Goal: Transaction & Acquisition: Book appointment/travel/reservation

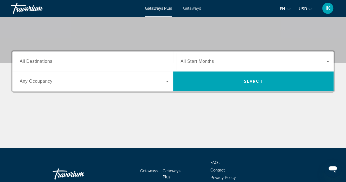
scroll to position [104, 0]
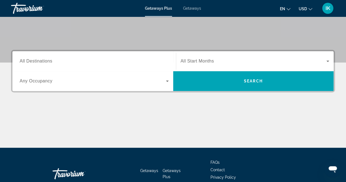
click at [60, 56] on div "Search widget" at bounding box center [94, 61] width 149 height 16
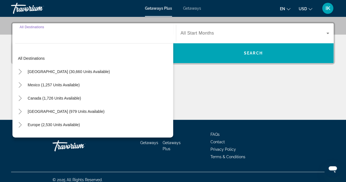
scroll to position [135, 0]
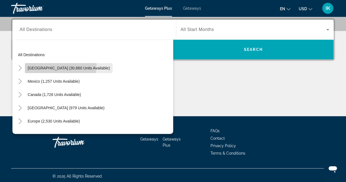
click at [59, 65] on span "Search widget" at bounding box center [69, 67] width 88 height 13
type input "**********"
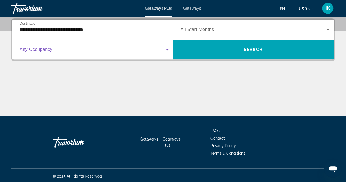
click at [167, 50] on icon "Search widget" at bounding box center [167, 49] width 3 height 1
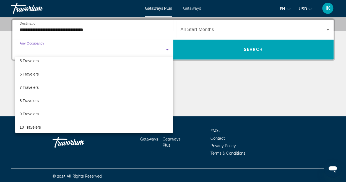
scroll to position [61, 0]
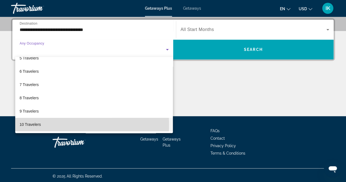
click at [35, 124] on span "10 Travelers" at bounding box center [30, 124] width 21 height 7
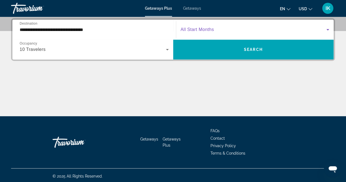
click at [224, 27] on span "Search widget" at bounding box center [254, 29] width 146 height 7
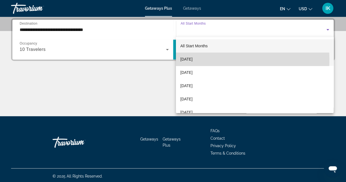
click at [193, 60] on span "[DATE]" at bounding box center [187, 59] width 12 height 7
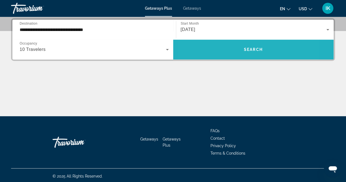
click at [221, 46] on span "Search widget" at bounding box center [253, 49] width 161 height 13
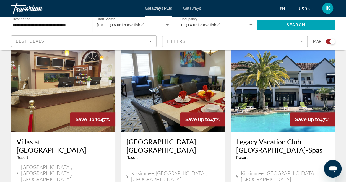
scroll to position [198, 0]
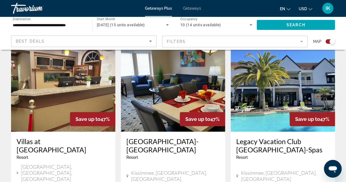
click at [193, 9] on span "Getaways" at bounding box center [192, 8] width 18 height 4
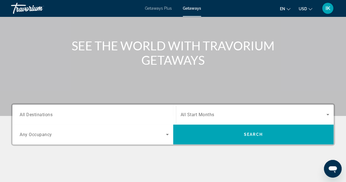
scroll to position [55, 0]
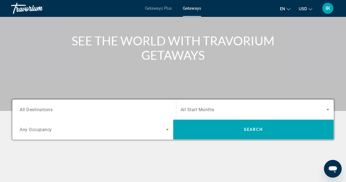
click at [72, 105] on div "Search widget" at bounding box center [94, 110] width 149 height 16
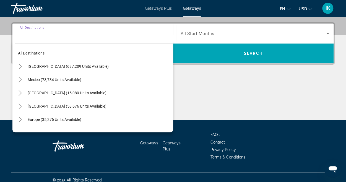
scroll to position [135, 0]
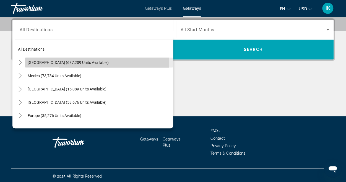
click at [79, 61] on span "[GEOGRAPHIC_DATA] (687,209 units available)" at bounding box center [68, 62] width 81 height 4
type input "**********"
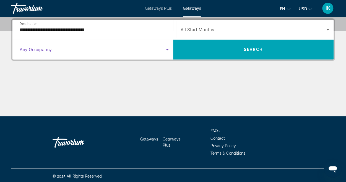
click at [167, 48] on icon "Search widget" at bounding box center [167, 49] width 7 height 7
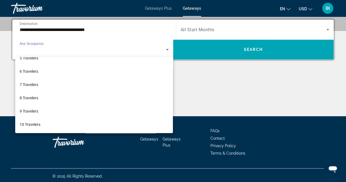
scroll to position [61, 0]
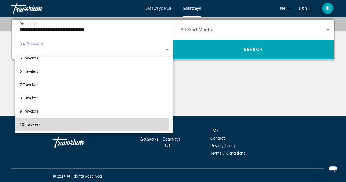
click at [33, 125] on span "10 Travelers" at bounding box center [30, 124] width 21 height 7
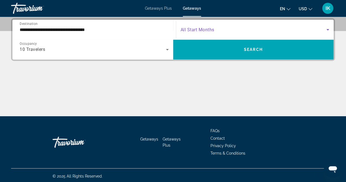
click at [220, 29] on span "Search widget" at bounding box center [254, 29] width 146 height 7
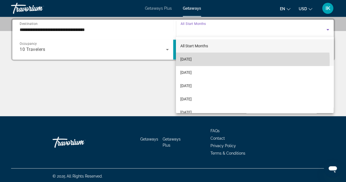
click at [209, 61] on mat-option "[DATE]" at bounding box center [255, 59] width 158 height 13
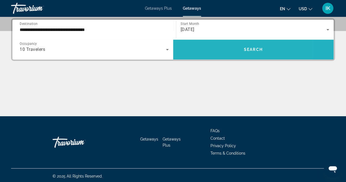
click at [218, 51] on span "Search widget" at bounding box center [253, 49] width 161 height 13
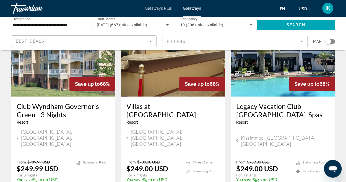
scroll to position [45, 0]
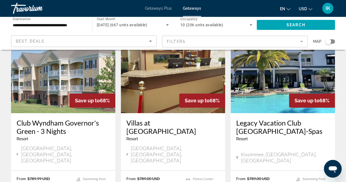
click at [263, 61] on img "Main content" at bounding box center [283, 69] width 104 height 89
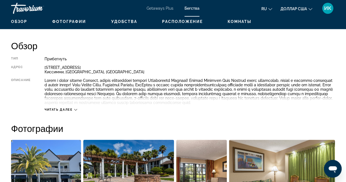
scroll to position [267, 0]
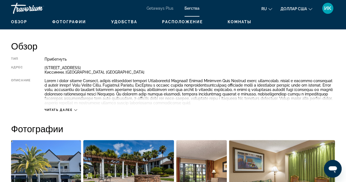
click at [74, 112] on div "Читать далее" at bounding box center [61, 110] width 33 height 4
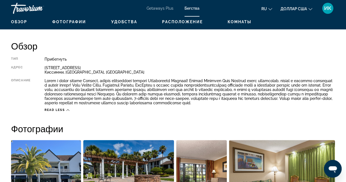
click at [67, 112] on icon "Основное содержание" at bounding box center [67, 110] width 3 height 3
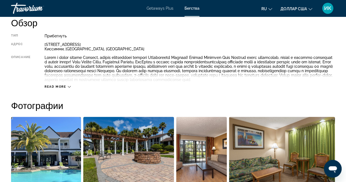
click at [69, 88] on icon "Основное содержание" at bounding box center [69, 86] width 3 height 3
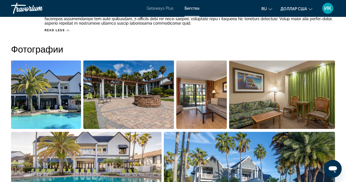
scroll to position [355, 0]
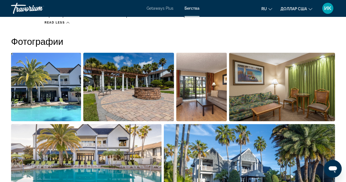
click at [47, 86] on img "Открыть полноэкранный слайдер изображений" at bounding box center [46, 87] width 70 height 69
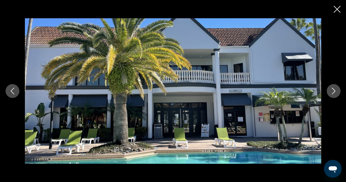
click at [334, 91] on icon "Next image" at bounding box center [334, 91] width 7 height 7
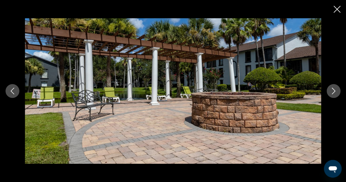
click at [334, 91] on icon "Next image" at bounding box center [334, 91] width 7 height 7
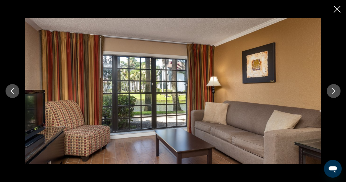
click at [334, 91] on icon "Next image" at bounding box center [334, 91] width 7 height 7
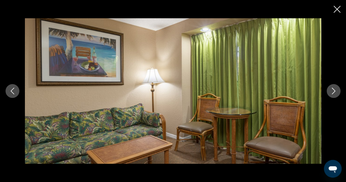
click at [334, 91] on icon "Next image" at bounding box center [334, 91] width 7 height 7
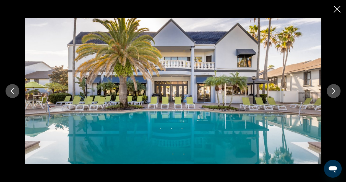
click at [334, 91] on icon "Next image" at bounding box center [334, 91] width 7 height 7
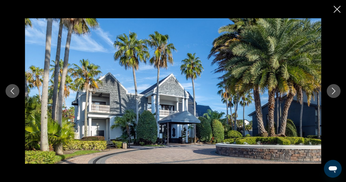
click at [334, 91] on icon "Next image" at bounding box center [334, 91] width 7 height 7
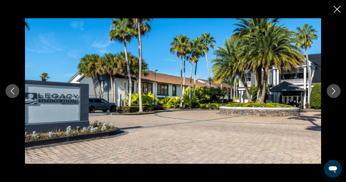
click at [334, 91] on icon "Next image" at bounding box center [334, 91] width 7 height 7
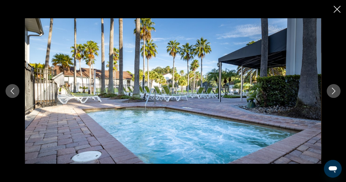
click at [334, 91] on icon "Next image" at bounding box center [334, 91] width 7 height 7
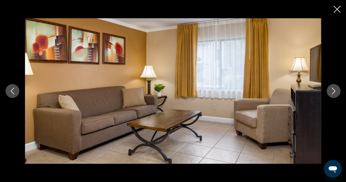
click at [334, 91] on icon "Next image" at bounding box center [334, 91] width 7 height 7
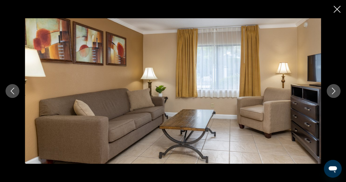
click at [334, 91] on icon "Next image" at bounding box center [334, 91] width 7 height 7
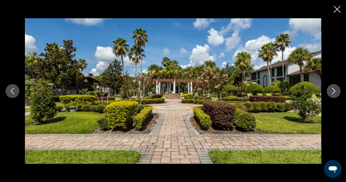
click at [334, 91] on icon "Next image" at bounding box center [334, 91] width 7 height 7
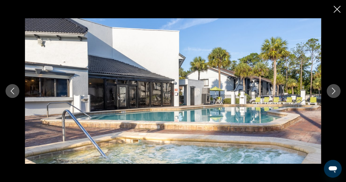
click at [334, 91] on icon "Next image" at bounding box center [334, 91] width 7 height 7
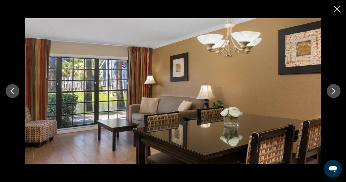
click at [334, 91] on icon "Next image" at bounding box center [334, 91] width 7 height 7
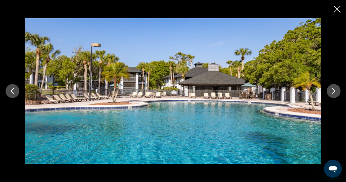
click at [334, 91] on icon "Next image" at bounding box center [334, 91] width 7 height 7
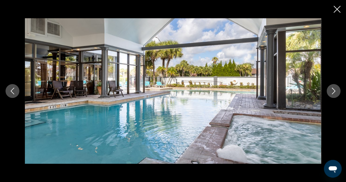
click at [334, 91] on icon "Next image" at bounding box center [334, 91] width 7 height 7
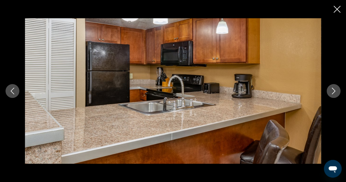
click at [334, 91] on icon "Next image" at bounding box center [334, 91] width 7 height 7
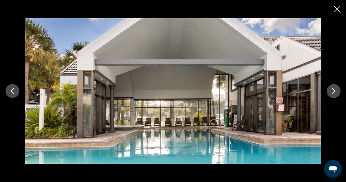
click at [334, 91] on icon "Next image" at bounding box center [334, 91] width 7 height 7
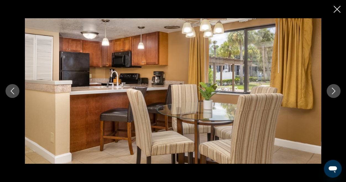
click at [334, 91] on icon "Next image" at bounding box center [334, 91] width 7 height 7
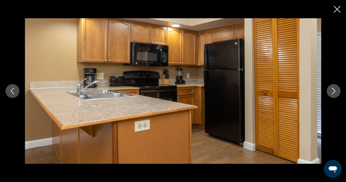
click at [334, 91] on icon "Next image" at bounding box center [334, 91] width 7 height 7
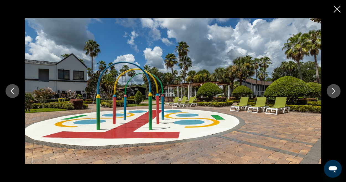
click at [334, 91] on icon "Next image" at bounding box center [334, 91] width 7 height 7
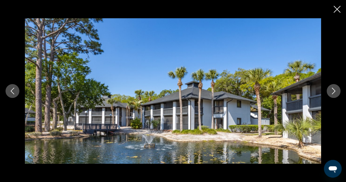
click at [334, 91] on icon "Next image" at bounding box center [334, 91] width 7 height 7
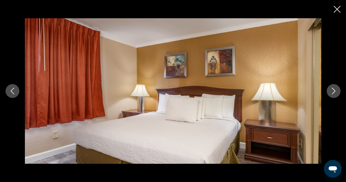
click at [334, 91] on icon "Next image" at bounding box center [334, 91] width 7 height 7
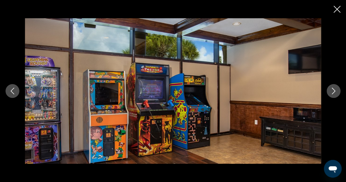
click at [334, 91] on icon "Next image" at bounding box center [334, 91] width 7 height 7
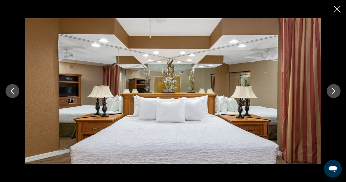
click at [334, 91] on icon "Next image" at bounding box center [334, 91] width 7 height 7
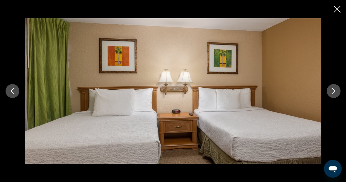
click at [334, 91] on icon "Next image" at bounding box center [334, 91] width 7 height 7
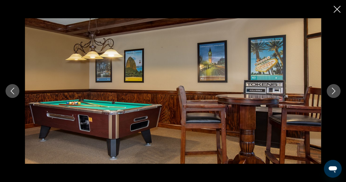
click at [334, 91] on icon "Next image" at bounding box center [334, 91] width 7 height 7
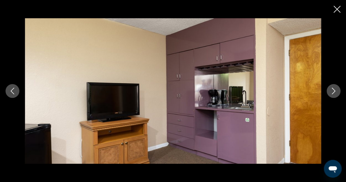
click at [334, 91] on icon "Next image" at bounding box center [334, 91] width 7 height 7
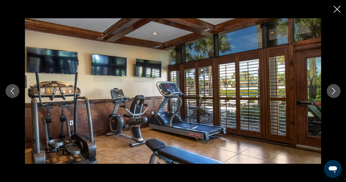
click at [334, 91] on icon "Next image" at bounding box center [334, 91] width 7 height 7
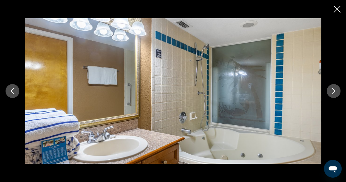
click at [334, 91] on icon "Next image" at bounding box center [334, 91] width 7 height 7
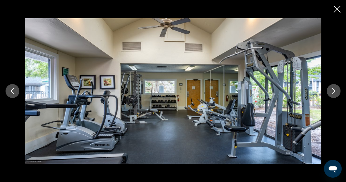
click at [334, 91] on icon "Next image" at bounding box center [334, 91] width 7 height 7
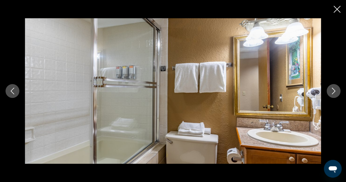
click at [334, 91] on icon "Next image" at bounding box center [334, 91] width 7 height 7
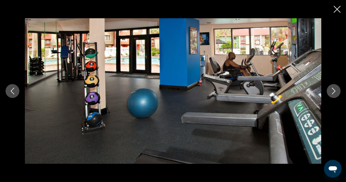
click at [334, 91] on icon "Next image" at bounding box center [334, 91] width 7 height 7
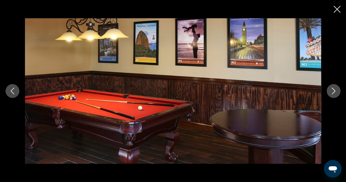
click at [334, 91] on icon "Next image" at bounding box center [334, 91] width 7 height 7
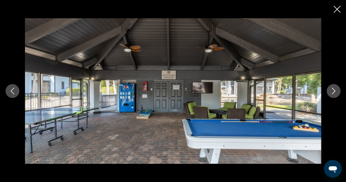
click at [334, 91] on icon "Next image" at bounding box center [334, 91] width 7 height 7
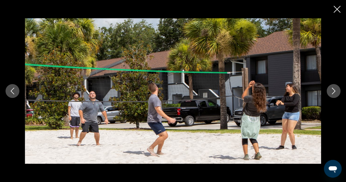
click at [334, 91] on icon "Next image" at bounding box center [334, 91] width 7 height 7
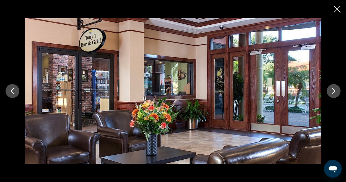
click at [334, 91] on icon "Next image" at bounding box center [334, 91] width 7 height 7
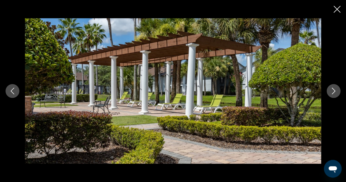
click at [334, 91] on icon "Next image" at bounding box center [334, 91] width 7 height 7
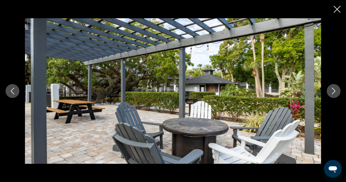
click at [335, 11] on icon "Close slideshow" at bounding box center [337, 9] width 7 height 7
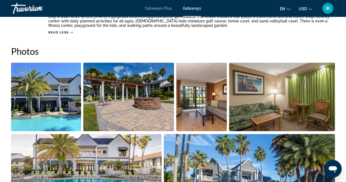
scroll to position [344, 0]
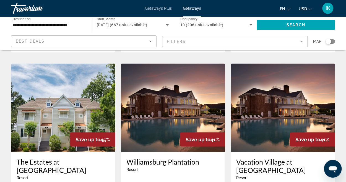
scroll to position [440, 0]
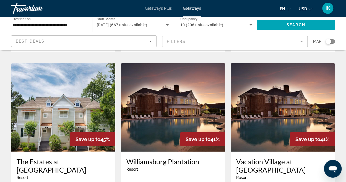
click at [155, 94] on img "Main content" at bounding box center [173, 107] width 104 height 89
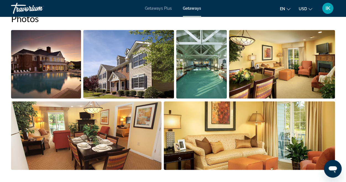
scroll to position [373, 0]
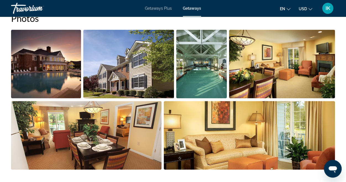
click at [61, 67] on img "Open full-screen image slider" at bounding box center [46, 64] width 70 height 69
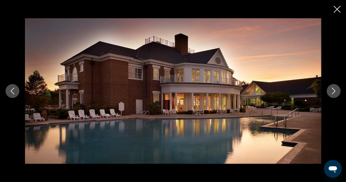
click at [336, 88] on icon "Next image" at bounding box center [334, 91] width 7 height 7
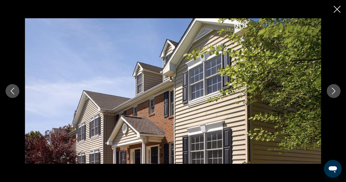
click at [336, 88] on icon "Next image" at bounding box center [334, 91] width 7 height 7
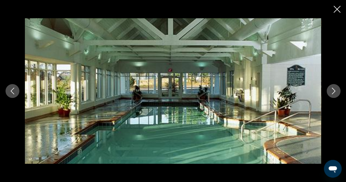
click at [336, 88] on icon "Next image" at bounding box center [334, 91] width 7 height 7
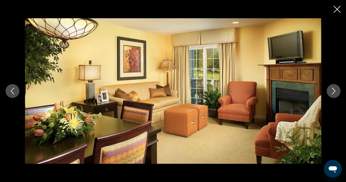
click at [336, 88] on icon "Next image" at bounding box center [334, 91] width 7 height 7
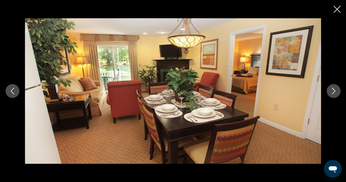
click at [336, 88] on icon "Next image" at bounding box center [334, 91] width 7 height 7
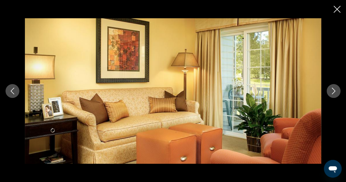
click at [336, 88] on icon "Next image" at bounding box center [334, 91] width 7 height 7
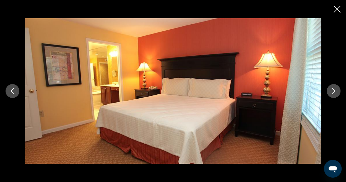
click at [336, 88] on icon "Next image" at bounding box center [334, 91] width 7 height 7
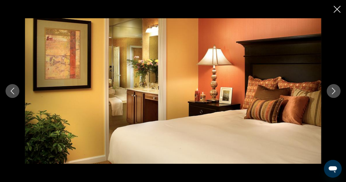
click at [336, 88] on icon "Next image" at bounding box center [334, 91] width 7 height 7
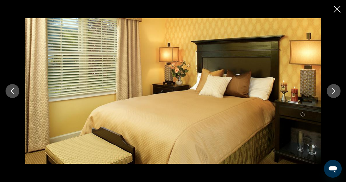
click at [336, 88] on icon "Next image" at bounding box center [334, 91] width 7 height 7
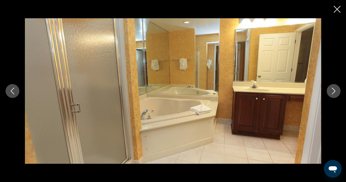
click at [336, 88] on icon "Next image" at bounding box center [334, 91] width 7 height 7
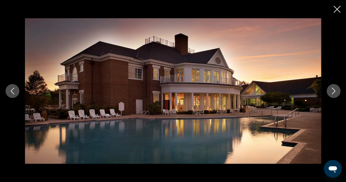
click at [336, 88] on icon "Next image" at bounding box center [334, 91] width 7 height 7
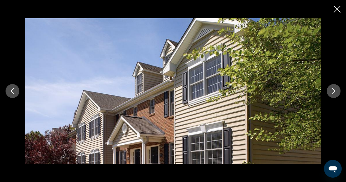
click at [336, 88] on icon "Next image" at bounding box center [334, 91] width 7 height 7
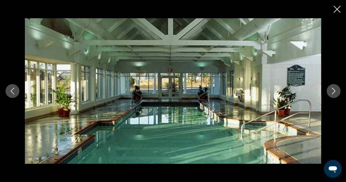
click at [336, 88] on icon "Next image" at bounding box center [334, 91] width 7 height 7
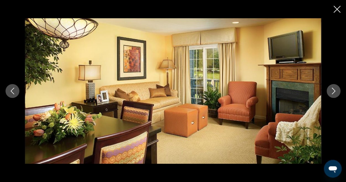
drag, startPoint x: 336, startPoint y: 88, endPoint x: 338, endPoint y: 7, distance: 80.9
click at [338, 7] on div "prev next" at bounding box center [173, 91] width 346 height 182
click at [338, 7] on icon "Close slideshow" at bounding box center [337, 9] width 7 height 7
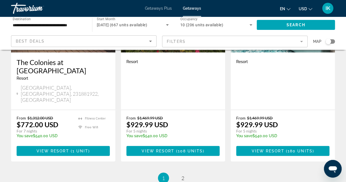
scroll to position [748, 0]
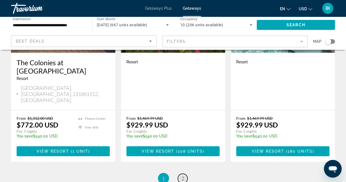
click at [182, 176] on span "2" at bounding box center [183, 179] width 3 height 6
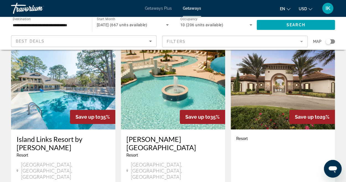
scroll to position [25, 0]
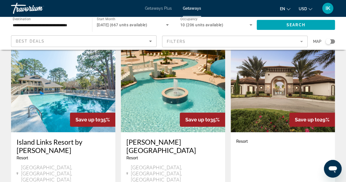
click at [153, 92] on img "Main content" at bounding box center [173, 88] width 104 height 89
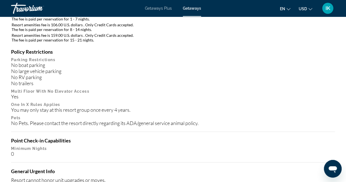
scroll to position [709, 0]
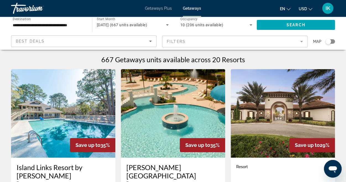
click at [154, 41] on div "Best Deals" at bounding box center [83, 41] width 145 height 11
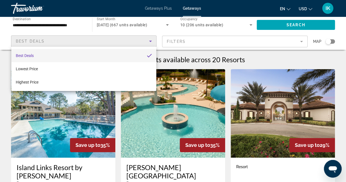
click at [304, 40] on div at bounding box center [173, 91] width 346 height 182
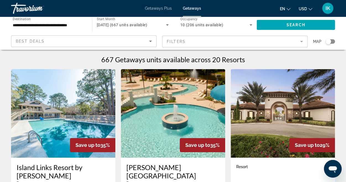
click at [302, 42] on mat-form-field "Filters" at bounding box center [235, 42] width 146 height 12
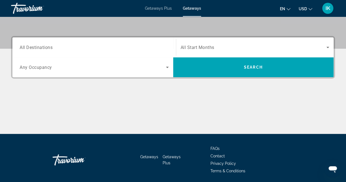
scroll to position [118, 0]
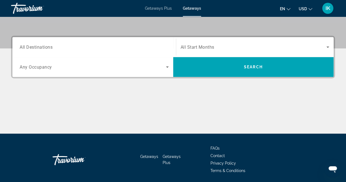
click at [61, 45] on input "Destination All Destinations" at bounding box center [94, 47] width 149 height 7
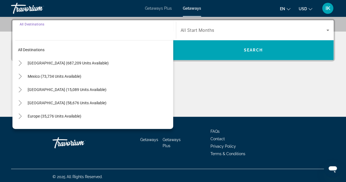
scroll to position [135, 0]
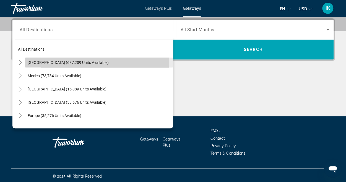
click at [70, 61] on span "[GEOGRAPHIC_DATA] (687,209 units available)" at bounding box center [68, 62] width 81 height 4
type input "**********"
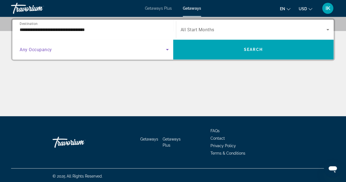
click at [167, 49] on icon "Search widget" at bounding box center [167, 49] width 3 height 1
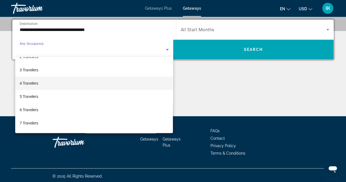
scroll to position [23, 0]
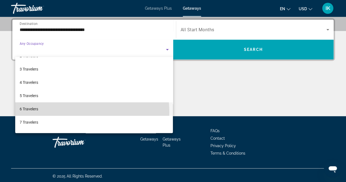
click at [71, 112] on mat-option "6 Travelers" at bounding box center [94, 108] width 158 height 13
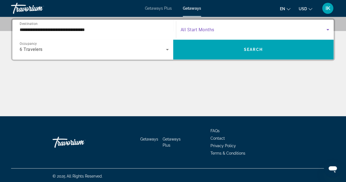
click at [226, 27] on span "Search widget" at bounding box center [254, 29] width 146 height 7
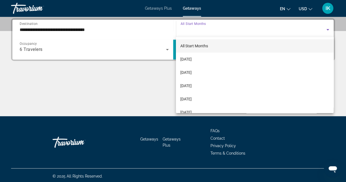
click at [167, 50] on div at bounding box center [173, 91] width 346 height 182
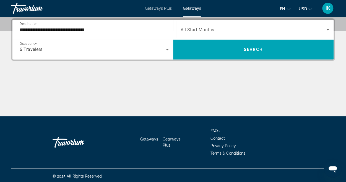
click at [167, 50] on icon "Search widget" at bounding box center [167, 49] width 3 height 1
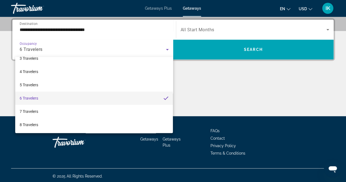
scroll to position [39, 0]
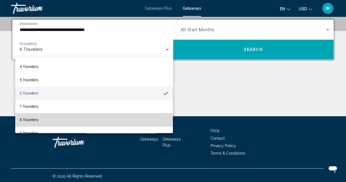
click at [151, 115] on mat-option "8 Travelers" at bounding box center [94, 119] width 158 height 13
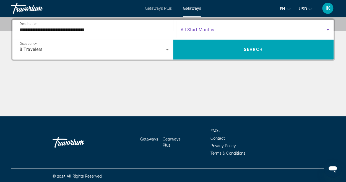
click at [249, 32] on span "Search widget" at bounding box center [254, 29] width 146 height 7
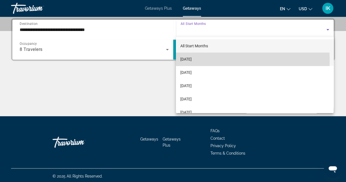
click at [209, 60] on mat-option "[DATE]" at bounding box center [255, 59] width 158 height 13
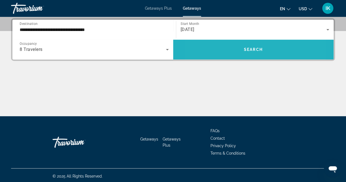
click at [225, 51] on span "Search widget" at bounding box center [253, 49] width 161 height 13
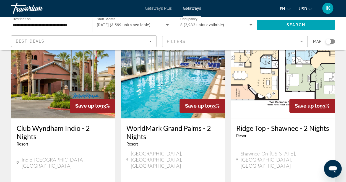
scroll to position [47, 0]
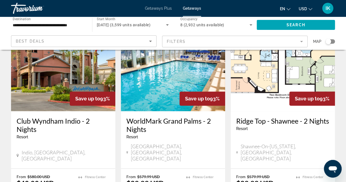
click at [266, 82] on img "Main content" at bounding box center [283, 67] width 104 height 89
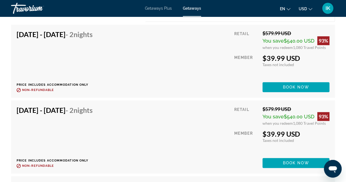
scroll to position [1282, 0]
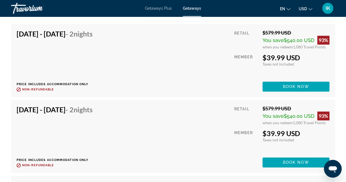
drag, startPoint x: 177, startPoint y: 56, endPoint x: 148, endPoint y: 42, distance: 32.2
click at [148, 42] on div "[DATE] - [DATE] - 2 Nights Price includes accommodation only Refundable until :…" at bounding box center [173, 61] width 313 height 62
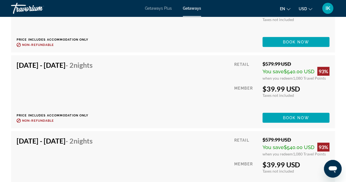
scroll to position [1773, 0]
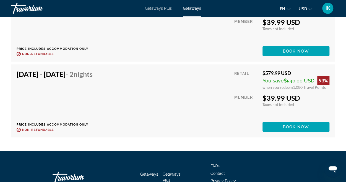
click at [148, 42] on div "[DATE] - [DATE] - 2 Nights Price includes accommodation only Refundable until :…" at bounding box center [173, 25] width 313 height 62
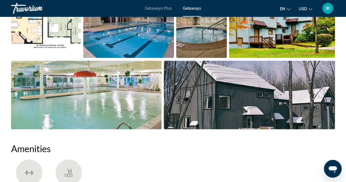
scroll to position [417, 0]
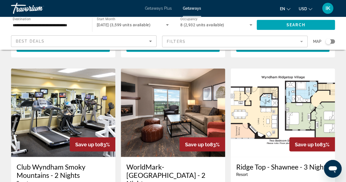
scroll to position [426, 0]
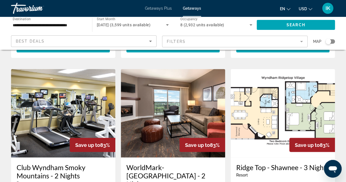
click at [249, 87] on img "Main content" at bounding box center [283, 113] width 104 height 89
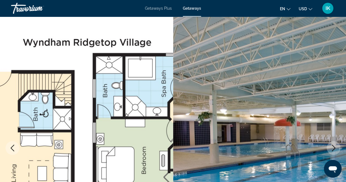
scroll to position [60, 0]
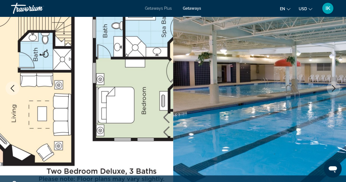
click at [334, 91] on icon "Next image" at bounding box center [334, 88] width 7 height 7
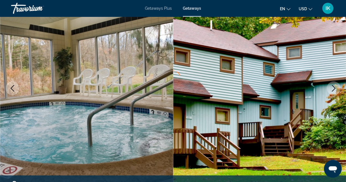
click at [334, 91] on icon "Next image" at bounding box center [334, 88] width 7 height 7
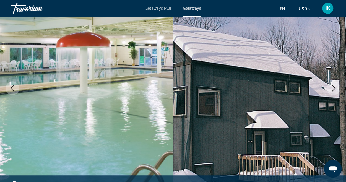
click at [334, 91] on icon "Next image" at bounding box center [334, 88] width 7 height 7
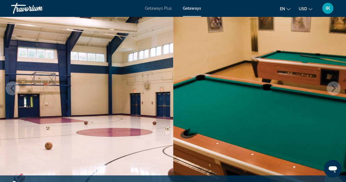
click at [334, 88] on icon "Next image" at bounding box center [334, 88] width 7 height 7
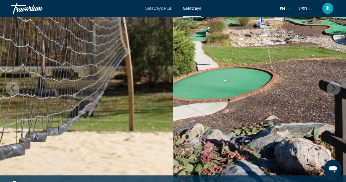
click at [334, 88] on icon "Next image" at bounding box center [334, 88] width 7 height 7
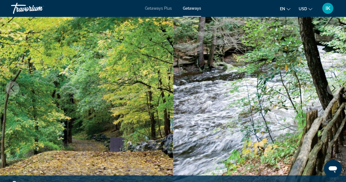
click at [334, 88] on icon "Next image" at bounding box center [334, 88] width 7 height 7
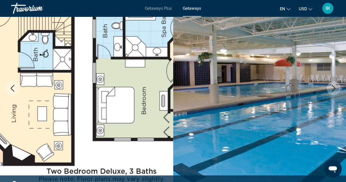
click at [334, 88] on icon "Next image" at bounding box center [334, 88] width 7 height 7
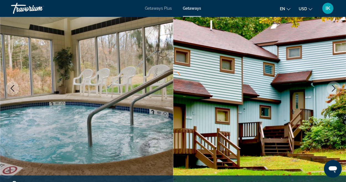
click at [334, 88] on icon "Next image" at bounding box center [334, 88] width 7 height 7
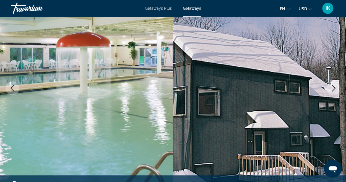
click at [334, 88] on icon "Next image" at bounding box center [334, 88] width 7 height 7
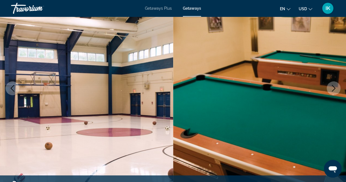
click at [334, 88] on icon "Next image" at bounding box center [334, 88] width 7 height 7
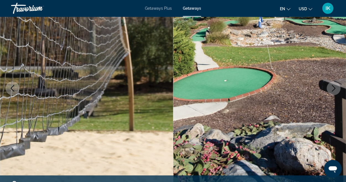
click at [334, 88] on icon "Next image" at bounding box center [334, 88] width 7 height 7
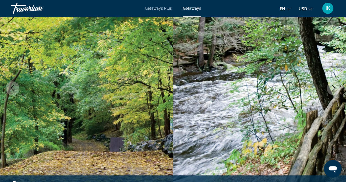
click at [334, 88] on icon "Next image" at bounding box center [334, 88] width 7 height 7
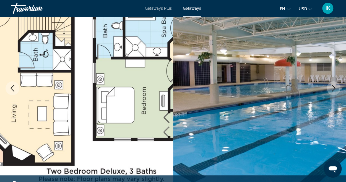
click at [334, 88] on icon "Next image" at bounding box center [334, 88] width 7 height 7
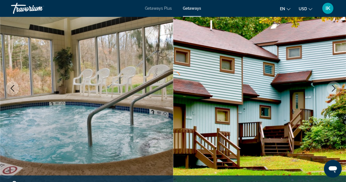
click at [334, 88] on icon "Next image" at bounding box center [334, 88] width 7 height 7
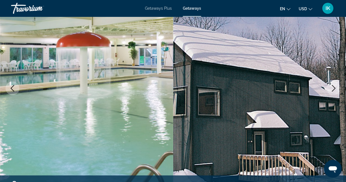
click at [334, 88] on icon "Next image" at bounding box center [334, 88] width 7 height 7
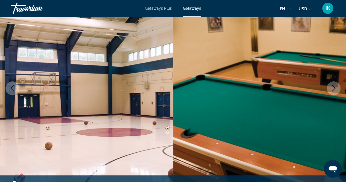
click at [334, 88] on icon "Next image" at bounding box center [334, 88] width 7 height 7
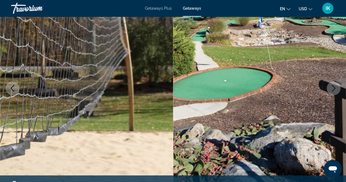
click at [334, 88] on icon "Next image" at bounding box center [334, 88] width 7 height 7
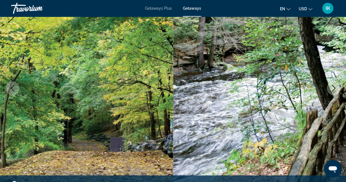
click at [334, 88] on icon "Next image" at bounding box center [334, 88] width 7 height 7
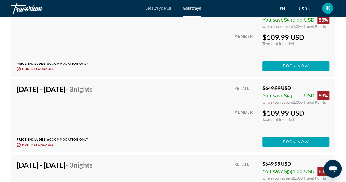
scroll to position [2214, 0]
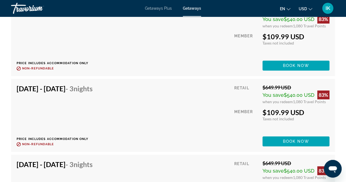
click at [220, 94] on div "[DATE] - [DATE] - 3 Nights Price includes accommodation only Refundable until :…" at bounding box center [173, 115] width 313 height 62
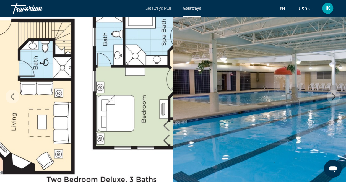
scroll to position [0, 0]
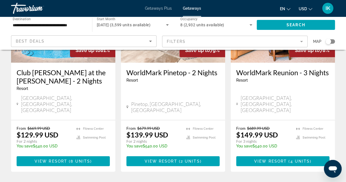
scroll to position [739, 0]
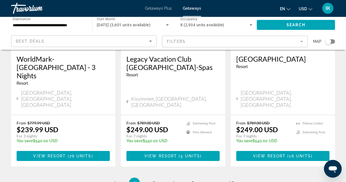
scroll to position [752, 0]
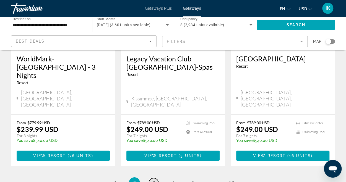
click at [154, 180] on span "3" at bounding box center [154, 183] width 3 height 6
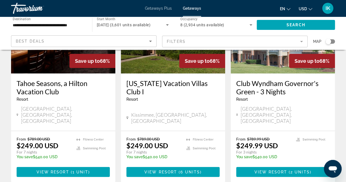
scroll to position [721, 0]
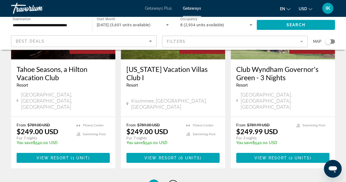
click at [171, 181] on link "page 4" at bounding box center [173, 186] width 10 height 10
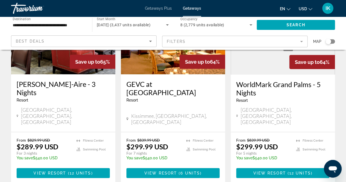
scroll to position [740, 0]
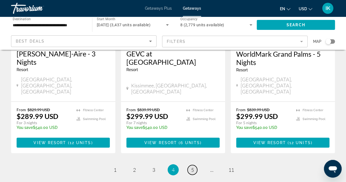
click at [195, 165] on link "page 5" at bounding box center [193, 170] width 10 height 10
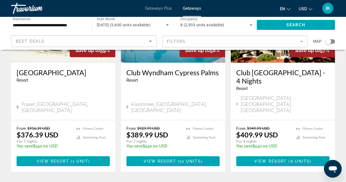
scroll to position [738, 0]
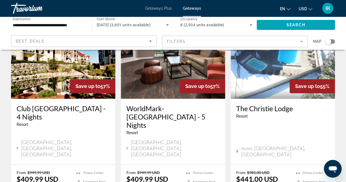
scroll to position [76, 0]
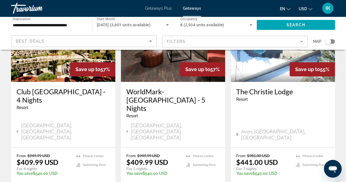
click at [193, 122] on div "[GEOGRAPHIC_DATA], [GEOGRAPHIC_DATA], [GEOGRAPHIC_DATA]" at bounding box center [173, 131] width 93 height 18
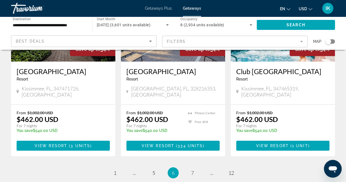
scroll to position [737, 0]
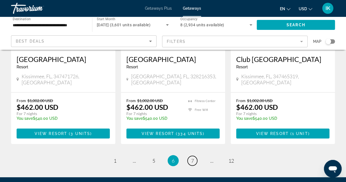
click at [193, 156] on link "page 7" at bounding box center [193, 161] width 10 height 10
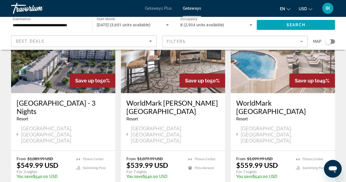
scroll to position [697, 0]
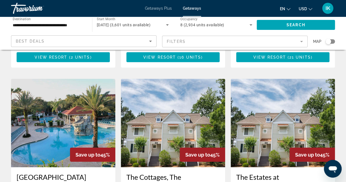
scroll to position [626, 0]
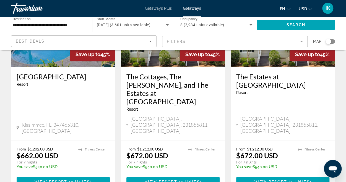
scroll to position [726, 0]
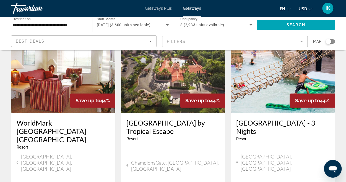
scroll to position [43, 0]
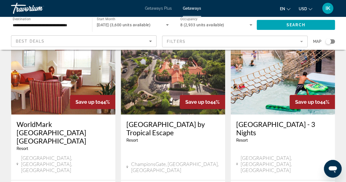
click at [272, 63] on img "Main content" at bounding box center [283, 70] width 104 height 89
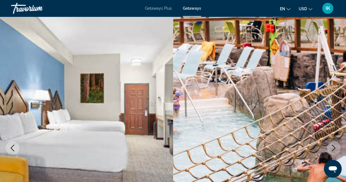
click at [330, 148] on button "Next image" at bounding box center [334, 148] width 14 height 14
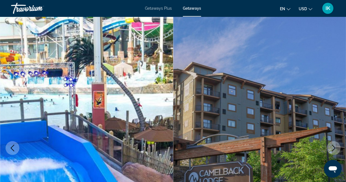
click at [330, 148] on button "Next image" at bounding box center [334, 148] width 14 height 14
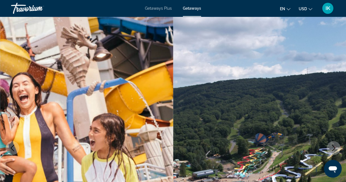
click at [330, 148] on button "Next image" at bounding box center [334, 148] width 14 height 14
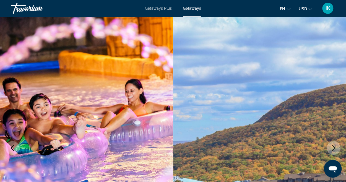
click at [330, 148] on button "Next image" at bounding box center [334, 148] width 14 height 14
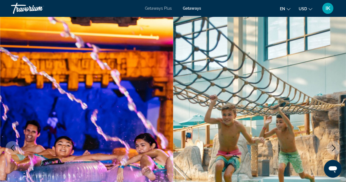
click at [330, 148] on button "Next image" at bounding box center [334, 148] width 14 height 14
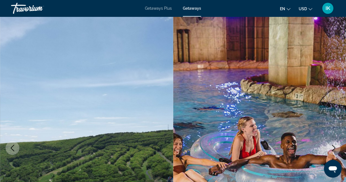
click at [333, 146] on icon "Next image" at bounding box center [334, 148] width 7 height 7
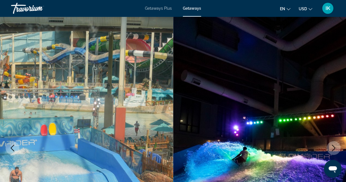
click at [333, 146] on icon "Next image" at bounding box center [334, 148] width 7 height 7
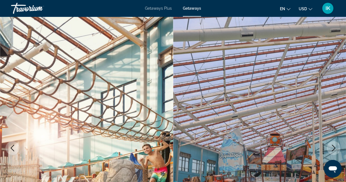
click at [333, 146] on icon "Next image" at bounding box center [334, 148] width 7 height 7
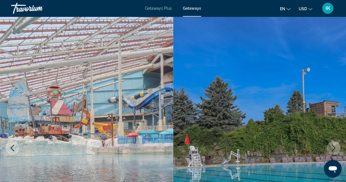
click at [333, 146] on icon "Next image" at bounding box center [334, 148] width 7 height 7
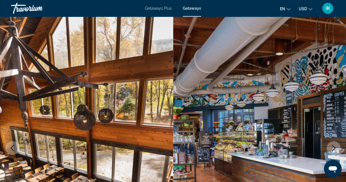
click at [333, 146] on icon "Next image" at bounding box center [334, 148] width 7 height 7
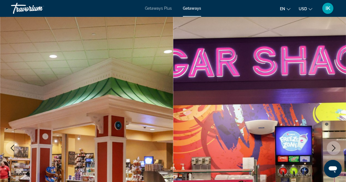
click at [333, 146] on icon "Next image" at bounding box center [334, 148] width 7 height 7
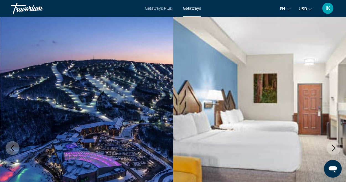
click at [333, 146] on icon "Next image" at bounding box center [334, 148] width 7 height 7
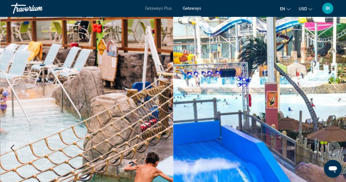
click at [333, 146] on icon "Next image" at bounding box center [334, 148] width 7 height 7
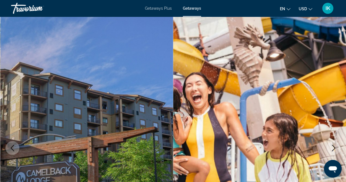
click at [333, 146] on icon "Next image" at bounding box center [334, 148] width 7 height 7
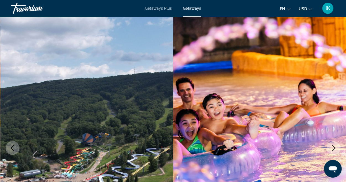
click at [333, 146] on icon "Next image" at bounding box center [334, 148] width 7 height 7
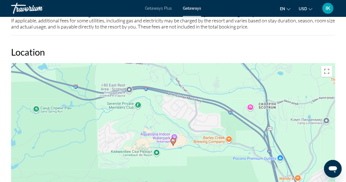
scroll to position [722, 0]
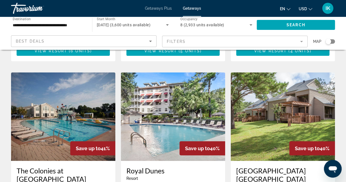
scroll to position [623, 0]
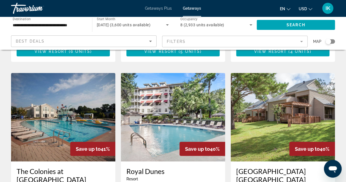
click at [79, 74] on img "Main content" at bounding box center [63, 117] width 104 height 89
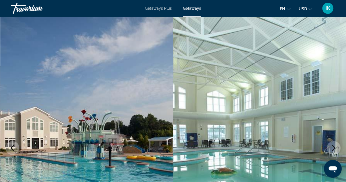
click at [333, 148] on icon "Next image" at bounding box center [334, 148] width 7 height 7
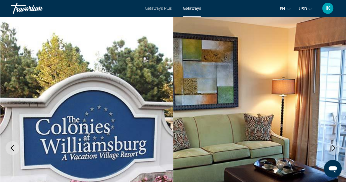
click at [333, 148] on icon "Next image" at bounding box center [334, 148] width 7 height 7
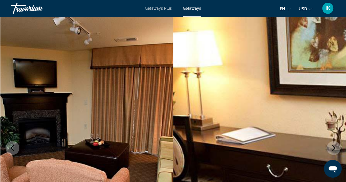
click at [333, 148] on icon "Next image" at bounding box center [334, 148] width 7 height 7
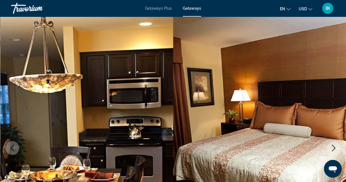
click at [333, 148] on icon "Next image" at bounding box center [334, 148] width 7 height 7
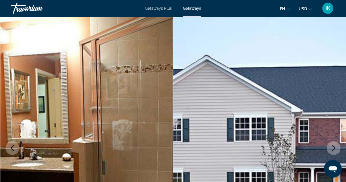
click at [333, 148] on icon "Next image" at bounding box center [334, 148] width 7 height 7
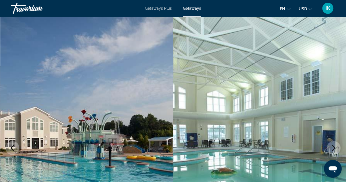
click at [333, 148] on icon "Next image" at bounding box center [334, 148] width 7 height 7
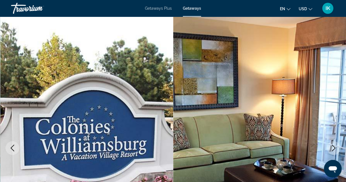
click at [333, 148] on icon "Next image" at bounding box center [334, 148] width 7 height 7
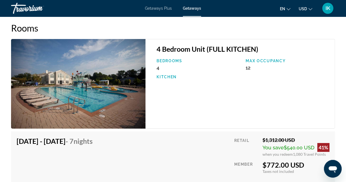
scroll to position [991, 0]
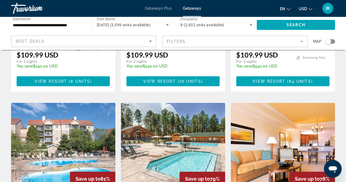
scroll to position [617, 0]
